Goal: Task Accomplishment & Management: Complete application form

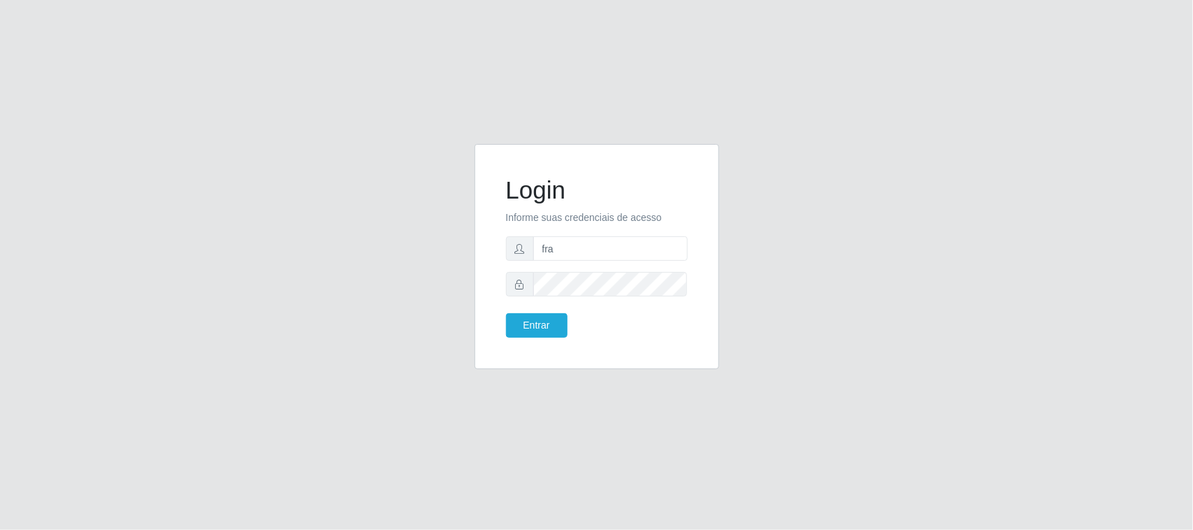
type input "[EMAIL_ADDRESS][DOMAIN_NAME]"
click at [506, 313] on button "Entrar" at bounding box center [536, 325] width 61 height 24
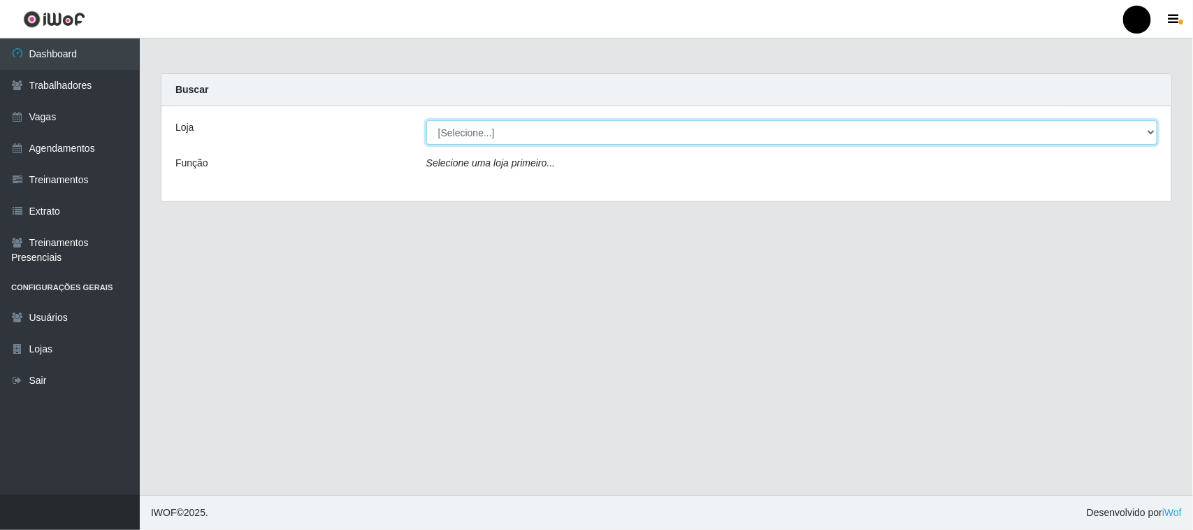
click at [528, 142] on select "[Selecione...] SuperFácil Atacado - Emaús" at bounding box center [791, 132] width 731 height 24
select select "407"
click at [426, 120] on select "[Selecione...] SuperFácil Atacado - Emaús" at bounding box center [791, 132] width 731 height 24
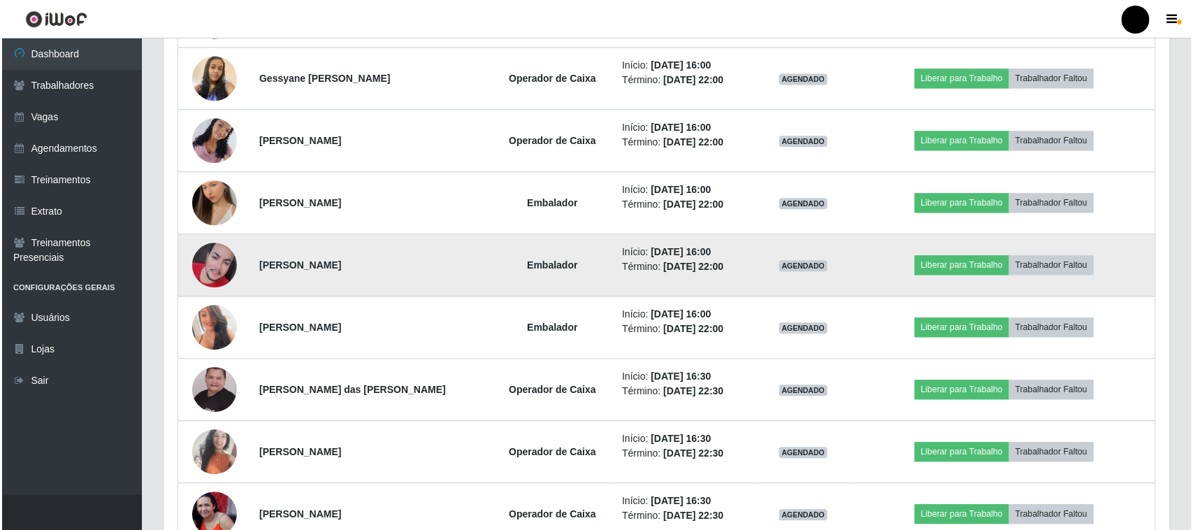
scroll to position [1459, 0]
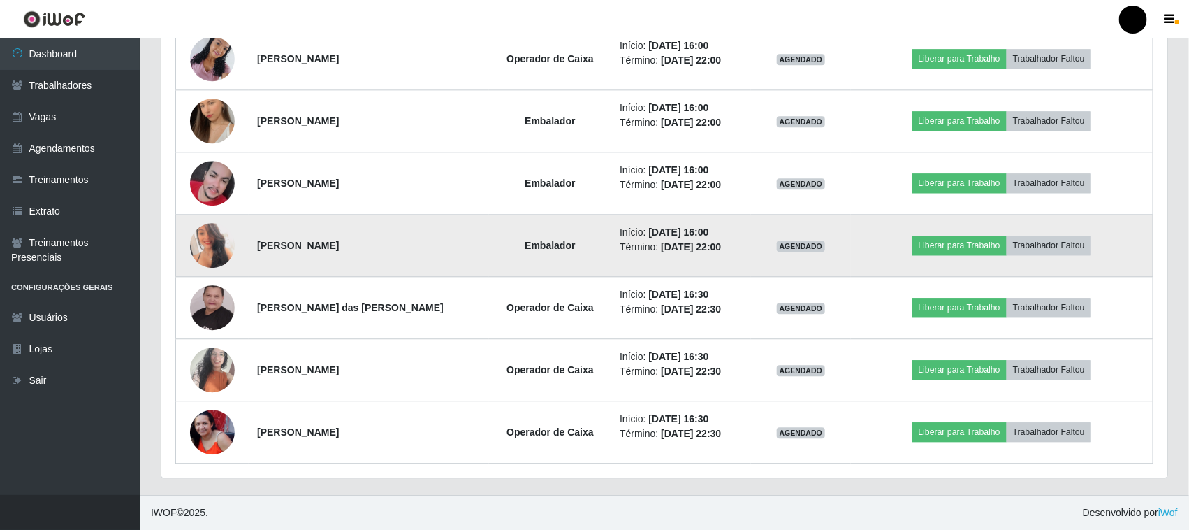
click at [213, 245] on img at bounding box center [212, 245] width 45 height 63
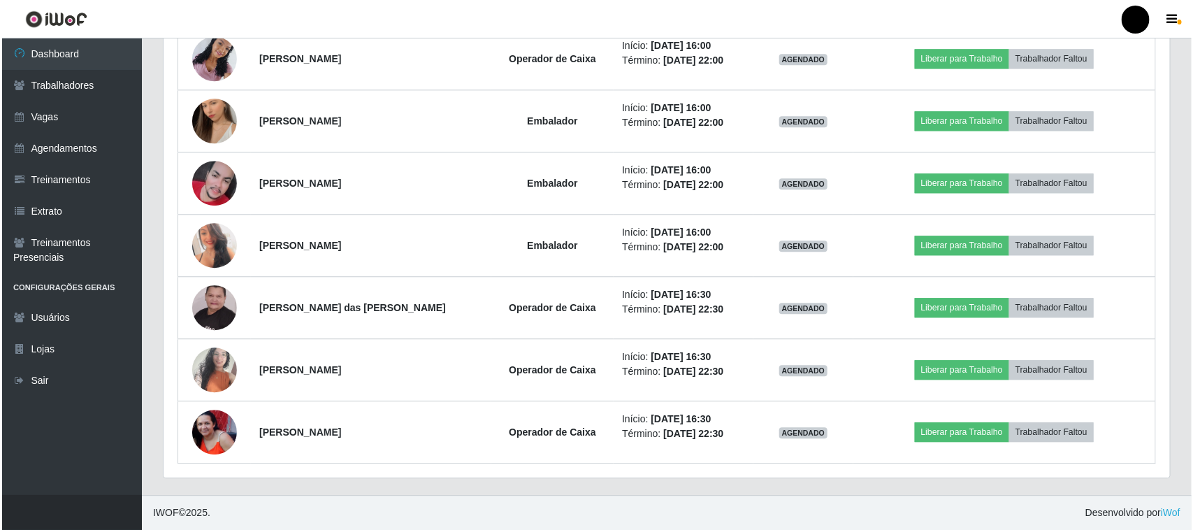
scroll to position [291, 1006]
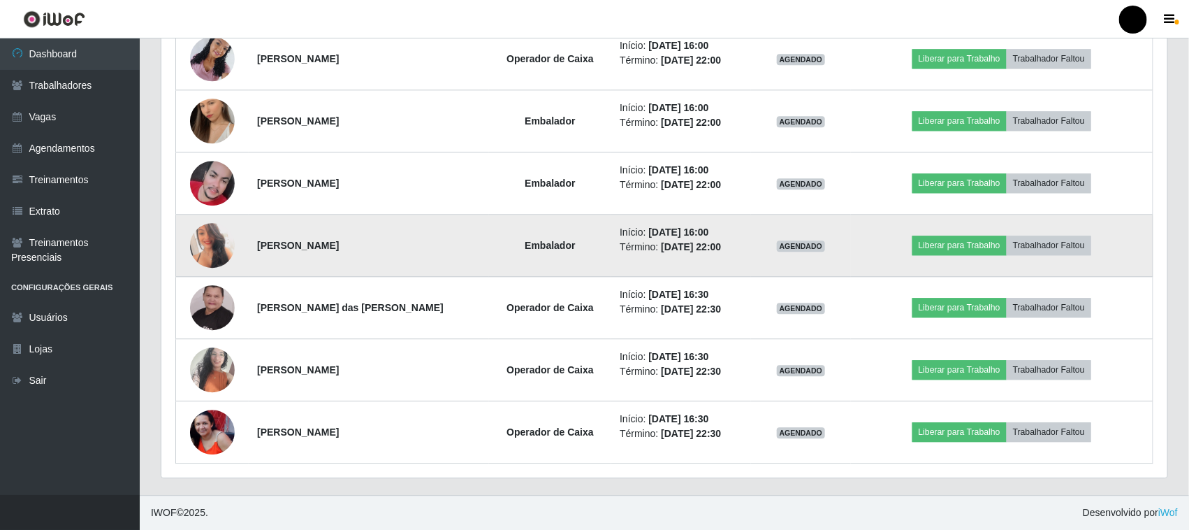
click at [224, 245] on img at bounding box center [212, 245] width 45 height 63
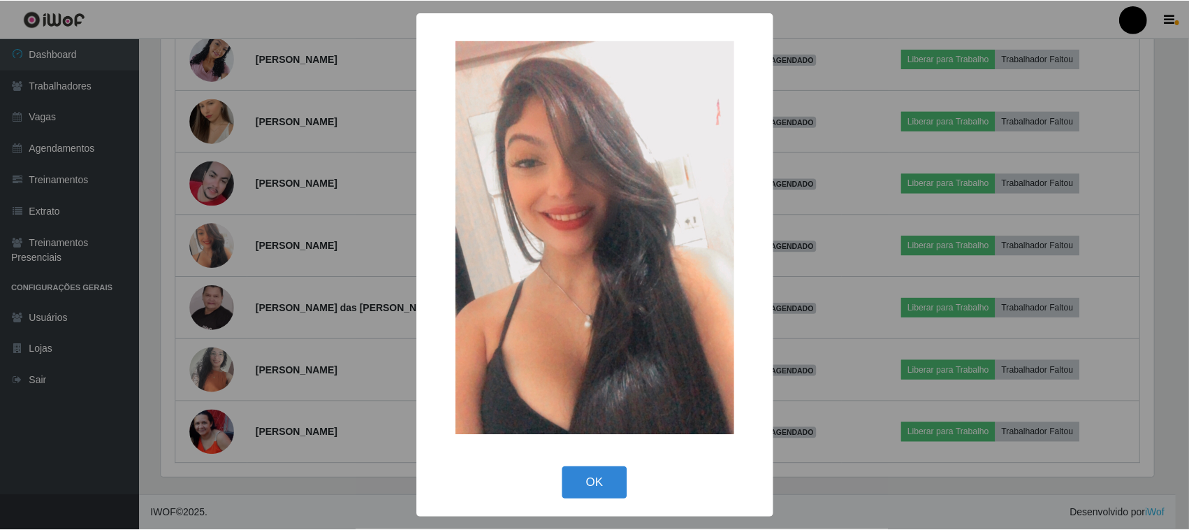
scroll to position [291, 996]
click at [599, 483] on button "OK" at bounding box center [596, 483] width 65 height 33
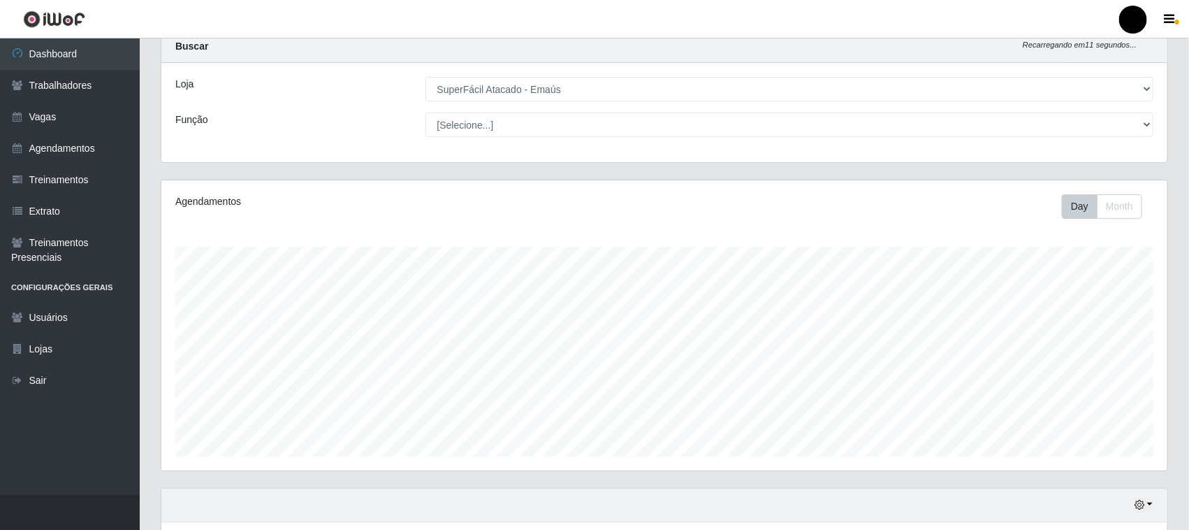
scroll to position [0, 0]
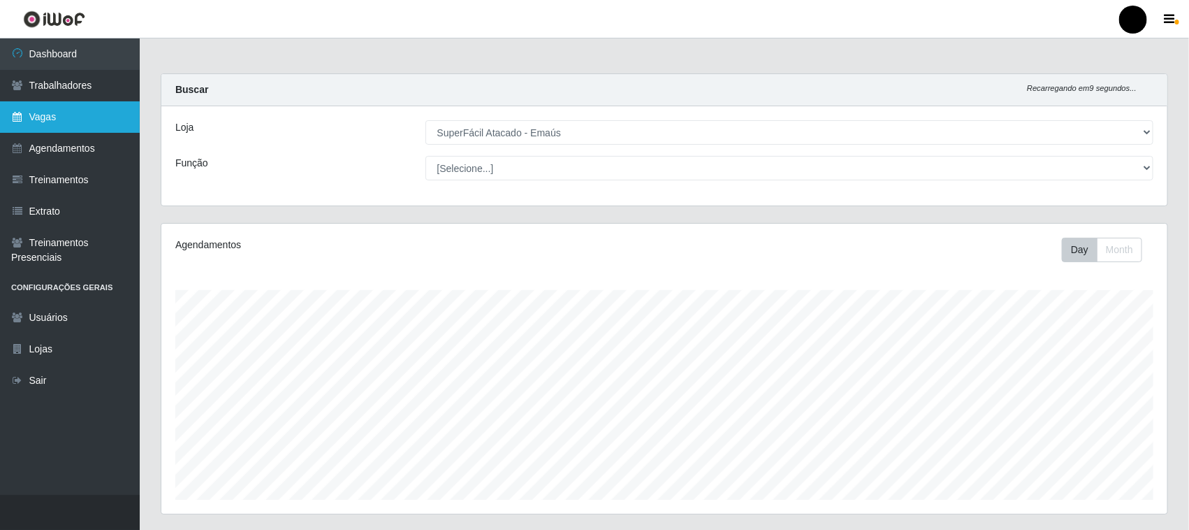
click at [60, 112] on link "Vagas" at bounding box center [70, 116] width 140 height 31
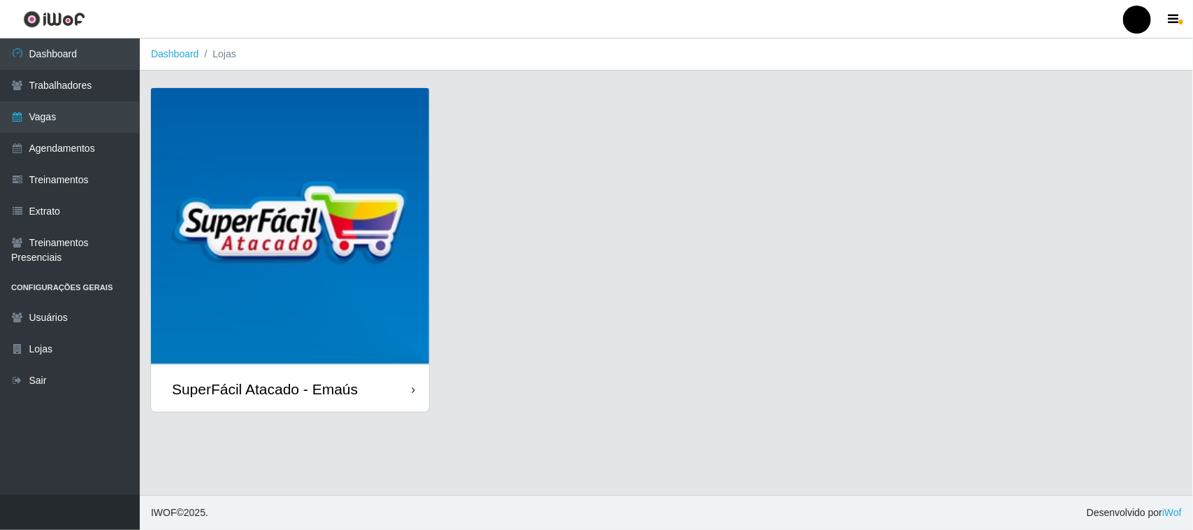
click at [271, 166] on img at bounding box center [290, 227] width 278 height 278
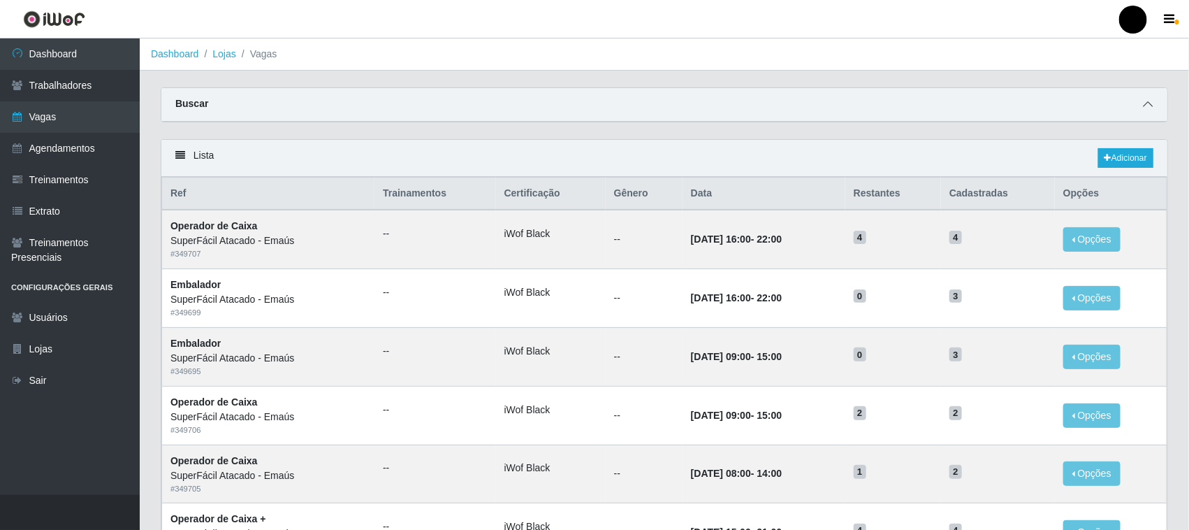
click at [1144, 103] on icon at bounding box center [1148, 104] width 10 height 10
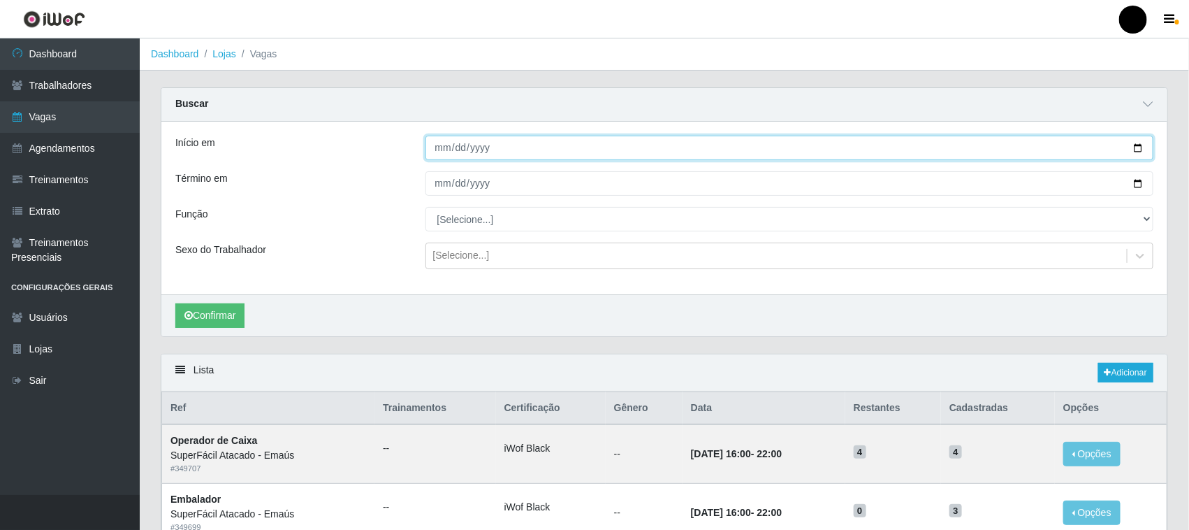
click at [1134, 147] on input "Início em" at bounding box center [790, 148] width 729 height 24
type input "[DATE]"
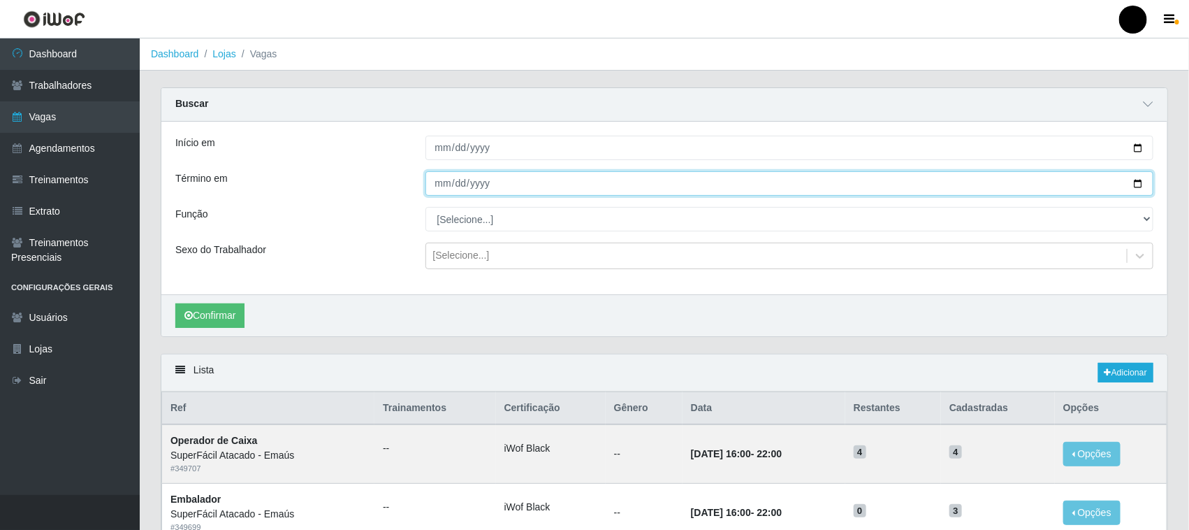
click at [1137, 182] on input "Término em" at bounding box center [790, 183] width 729 height 24
type input "[DATE]"
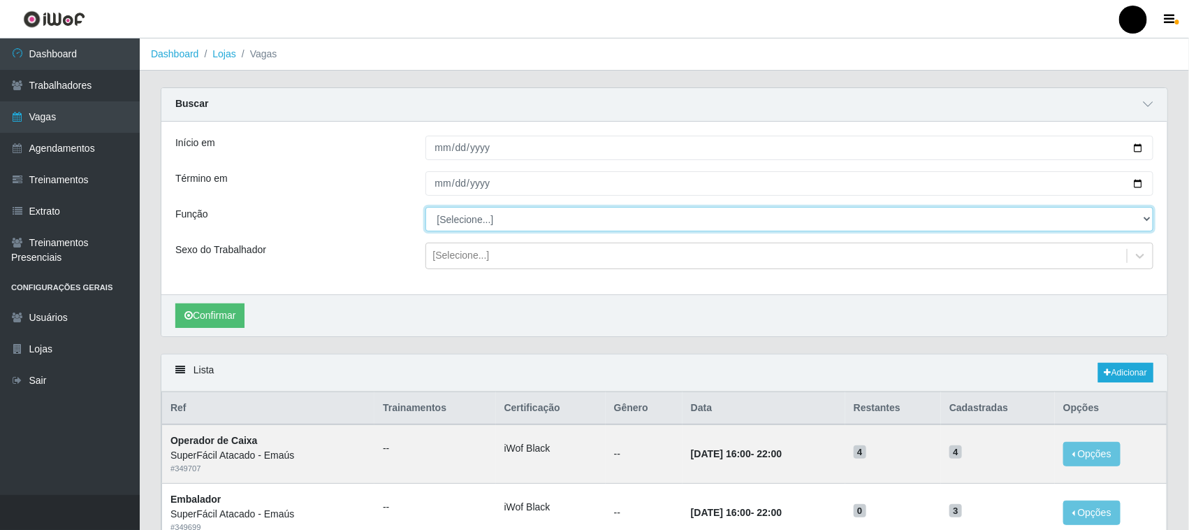
click at [500, 219] on select "[Selecione...] Auxiliar de Estacionamento Auxiliar de Estacionamento + Auxiliar…" at bounding box center [790, 219] width 729 height 24
click at [503, 225] on select "[Selecione...] Auxiliar de Estacionamento Auxiliar de Estacionamento + Auxiliar…" at bounding box center [790, 219] width 729 height 24
select select "86"
click at [426, 208] on select "[Selecione...] Auxiliar de Estacionamento Auxiliar de Estacionamento + Auxiliar…" at bounding box center [790, 219] width 729 height 24
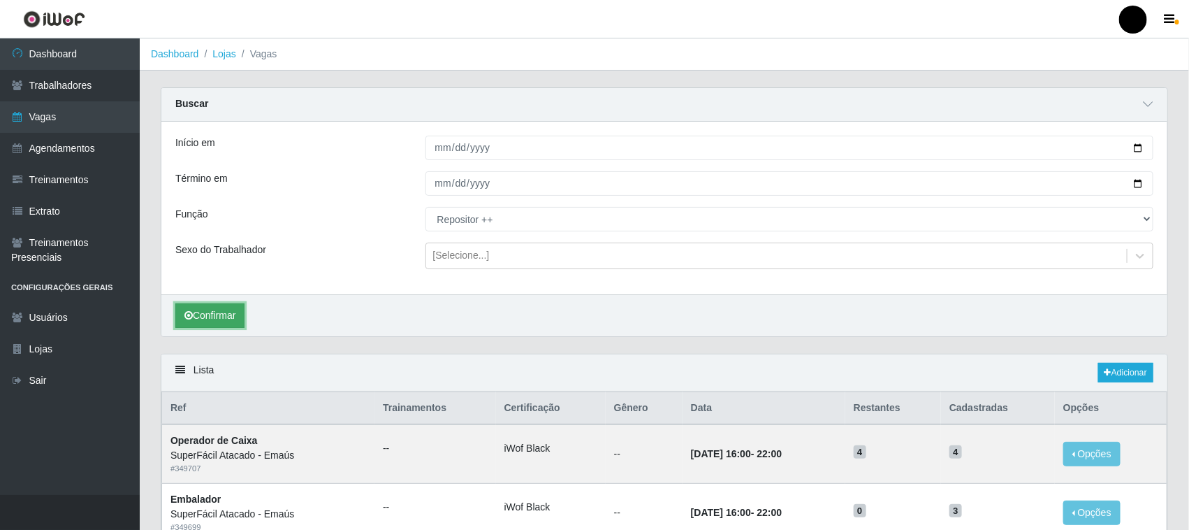
click at [231, 319] on button "Confirmar" at bounding box center [209, 315] width 69 height 24
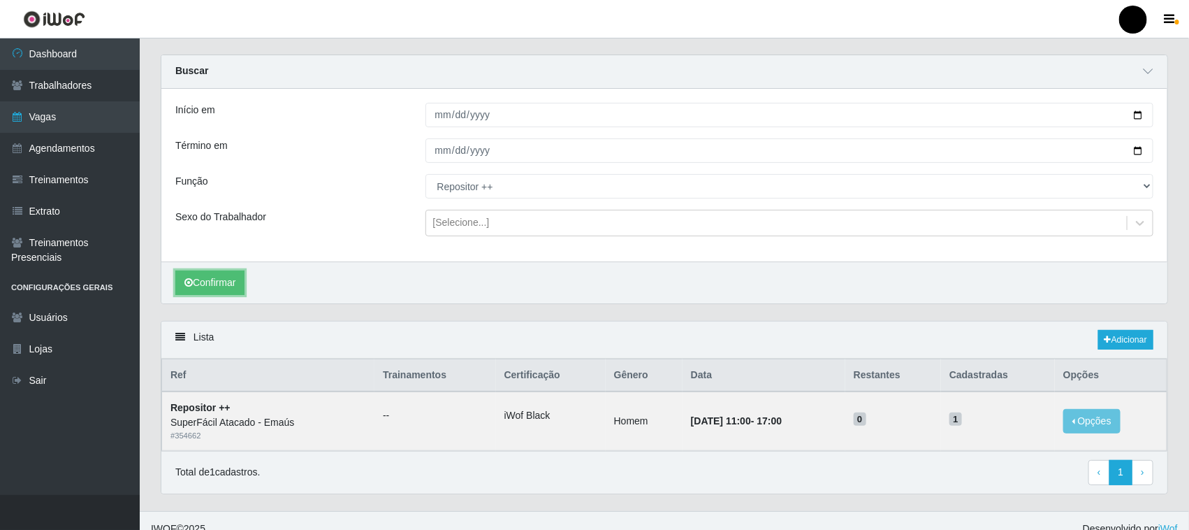
scroll to position [50, 0]
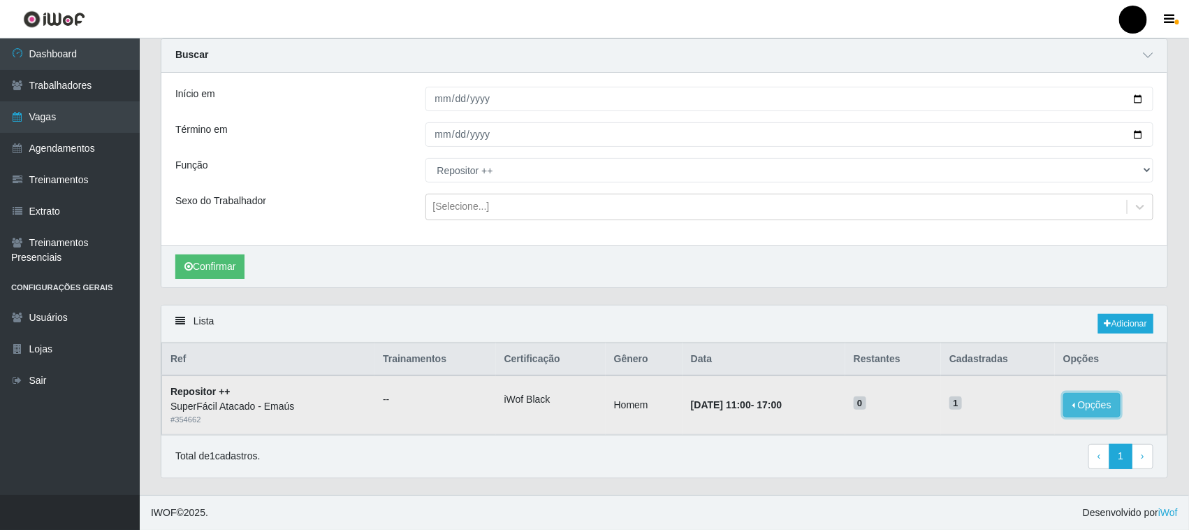
click at [1092, 406] on button "Opções" at bounding box center [1091, 405] width 57 height 24
click at [808, 462] on div "Total de 1 cadastros. ‹ Previous 1 › Next" at bounding box center [664, 456] width 978 height 25
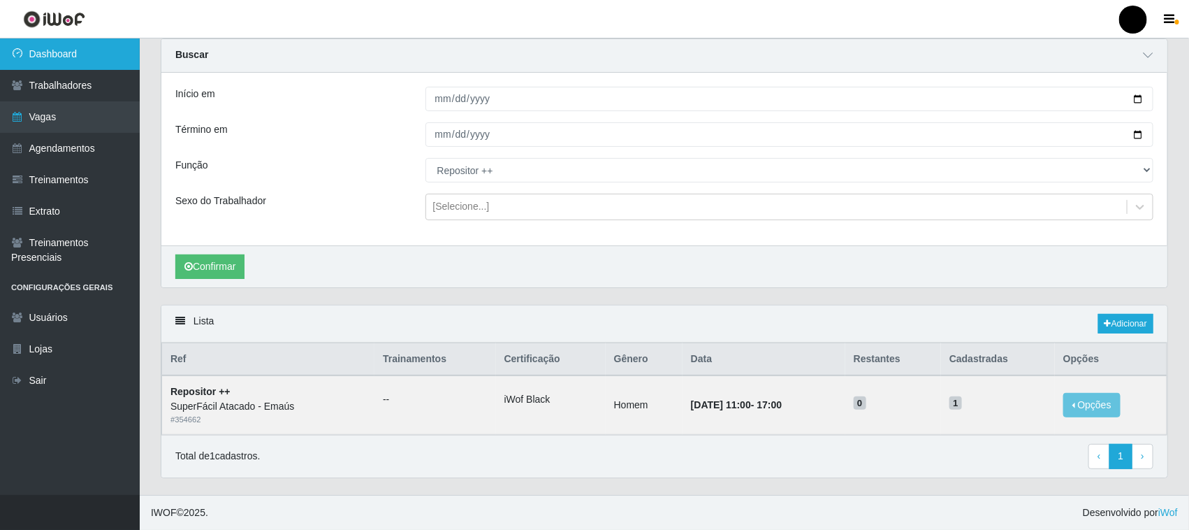
click at [61, 58] on link "Dashboard" at bounding box center [70, 53] width 140 height 31
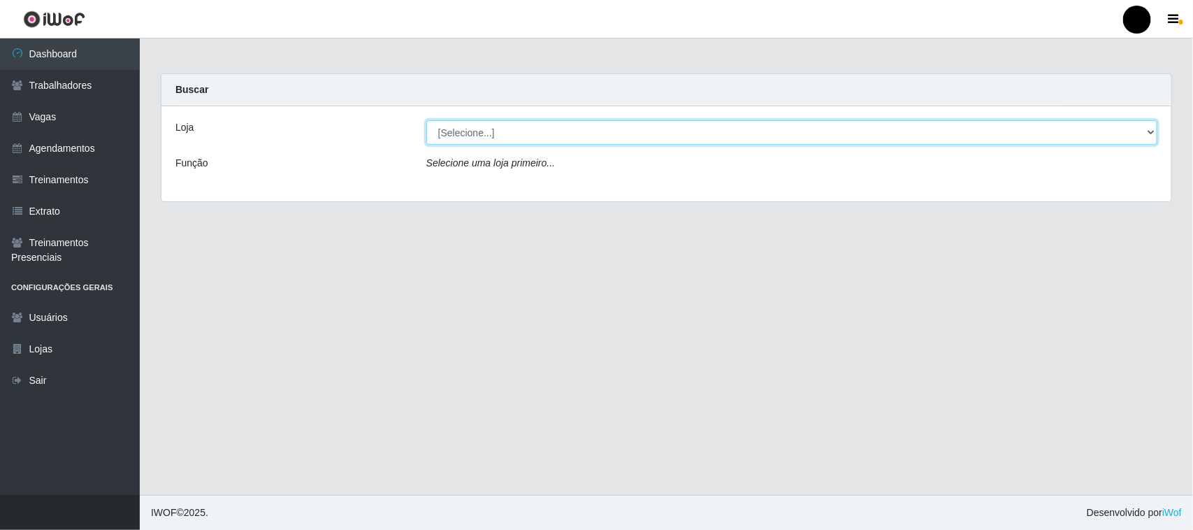
click at [448, 133] on select "[Selecione...] SuperFácil Atacado - Emaús" at bounding box center [791, 132] width 731 height 24
select select "407"
click at [426, 120] on select "[Selecione...] SuperFácil Atacado - Emaús" at bounding box center [791, 132] width 731 height 24
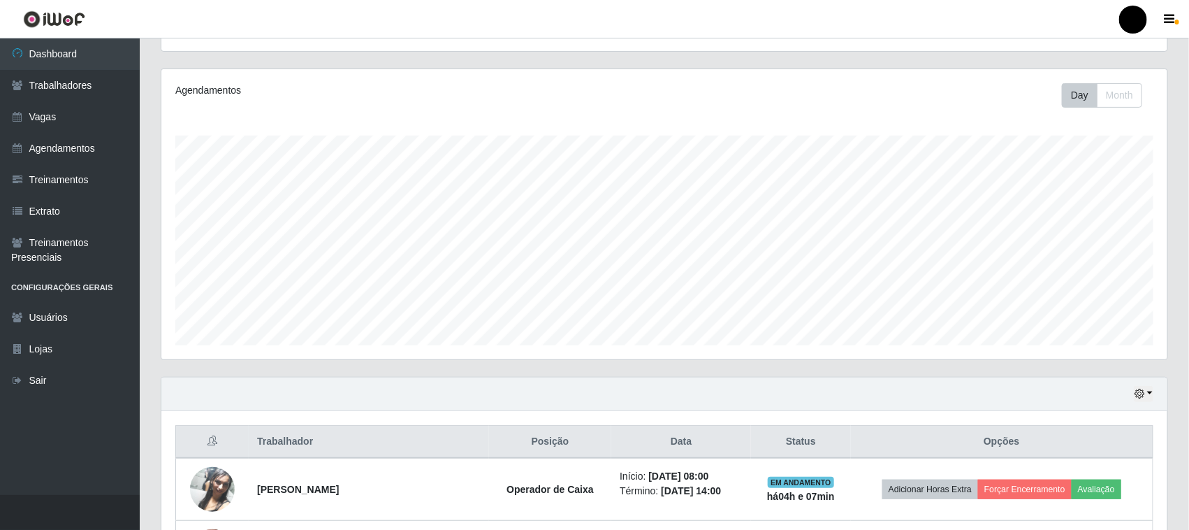
scroll to position [149, 0]
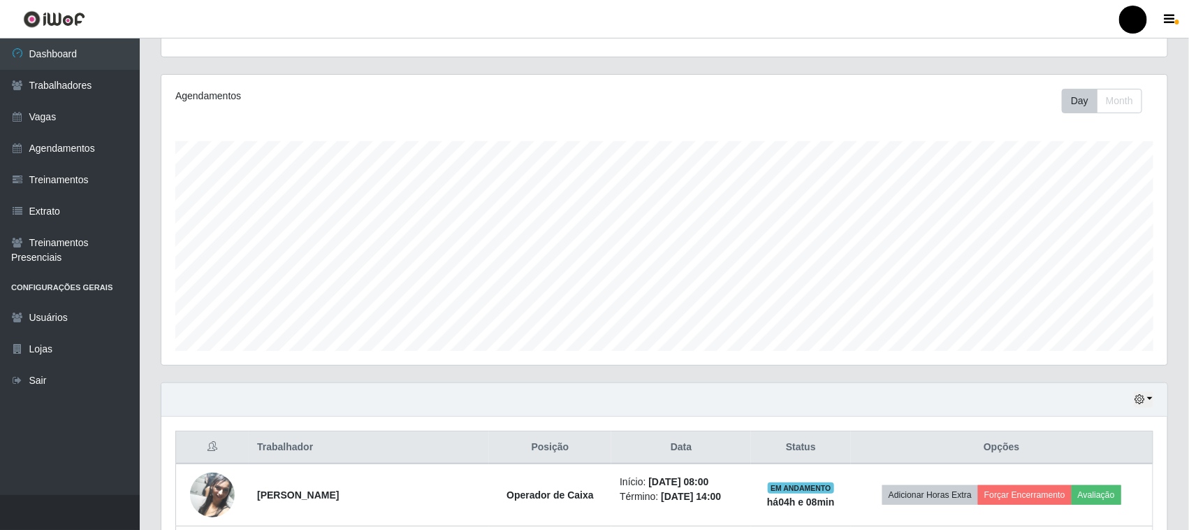
click at [516, 396] on div "Hoje 1 dia 3 dias 1 Semana Não encerrados" at bounding box center [664, 400] width 1006 height 34
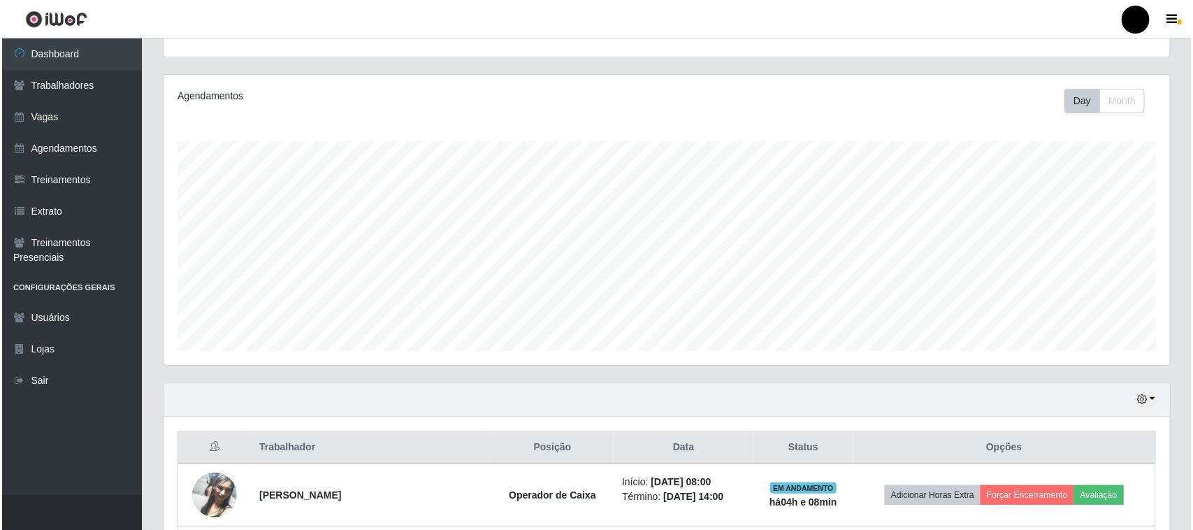
scroll to position [0, 0]
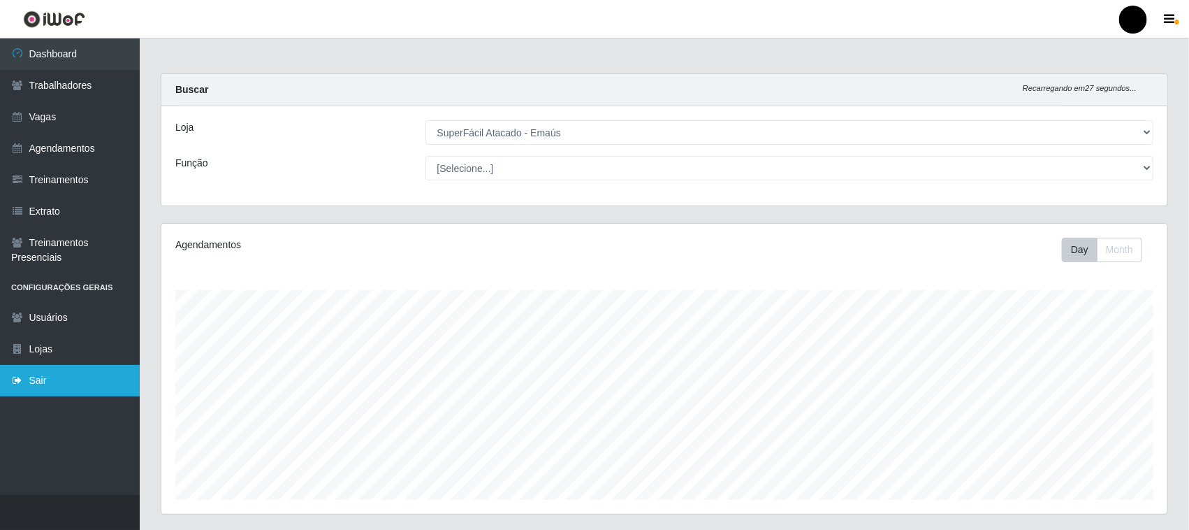
click at [41, 374] on link "Sair" at bounding box center [70, 380] width 140 height 31
